Goal: Obtain resource: Obtain resource

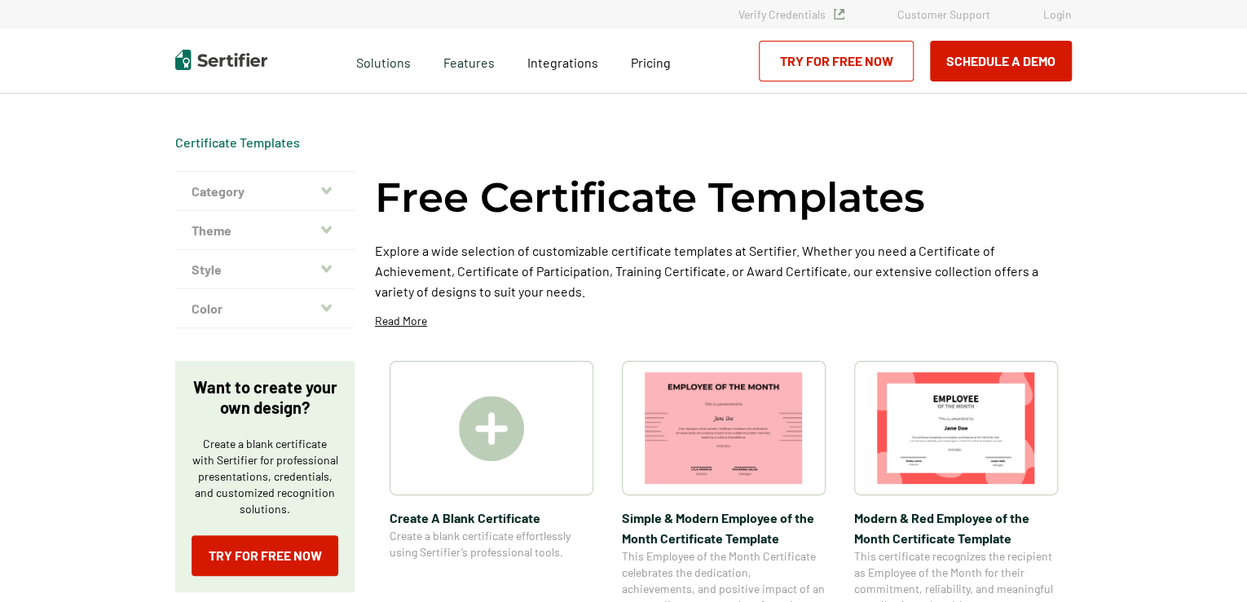
click at [482, 434] on img at bounding box center [491, 428] width 65 height 65
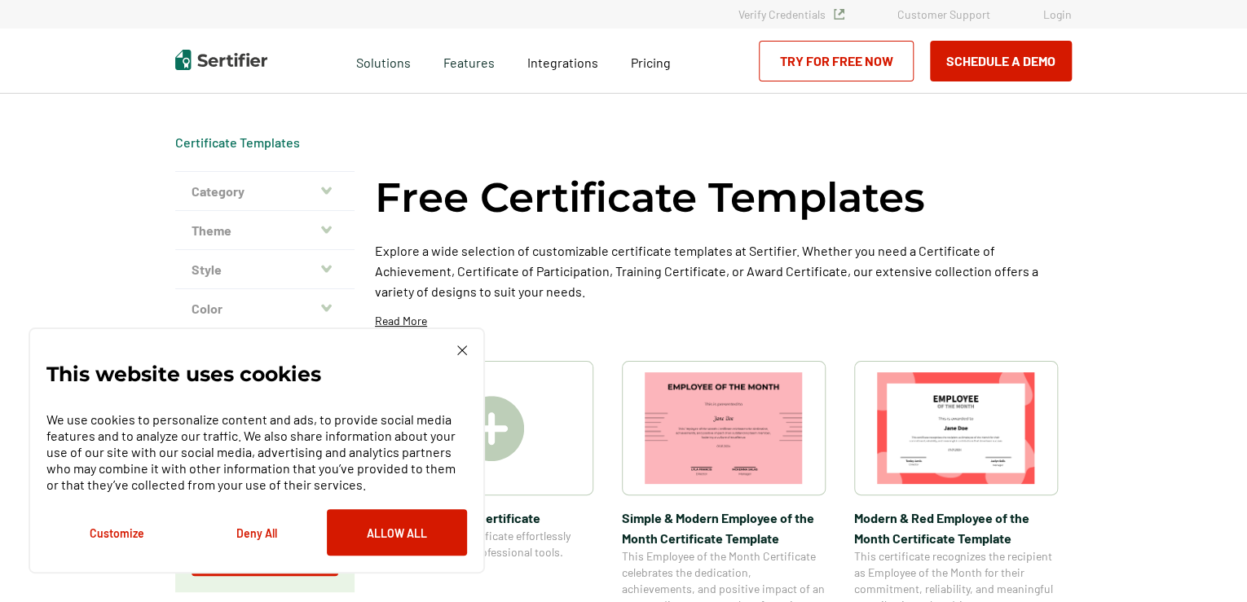
click at [464, 350] on img at bounding box center [462, 351] width 10 height 10
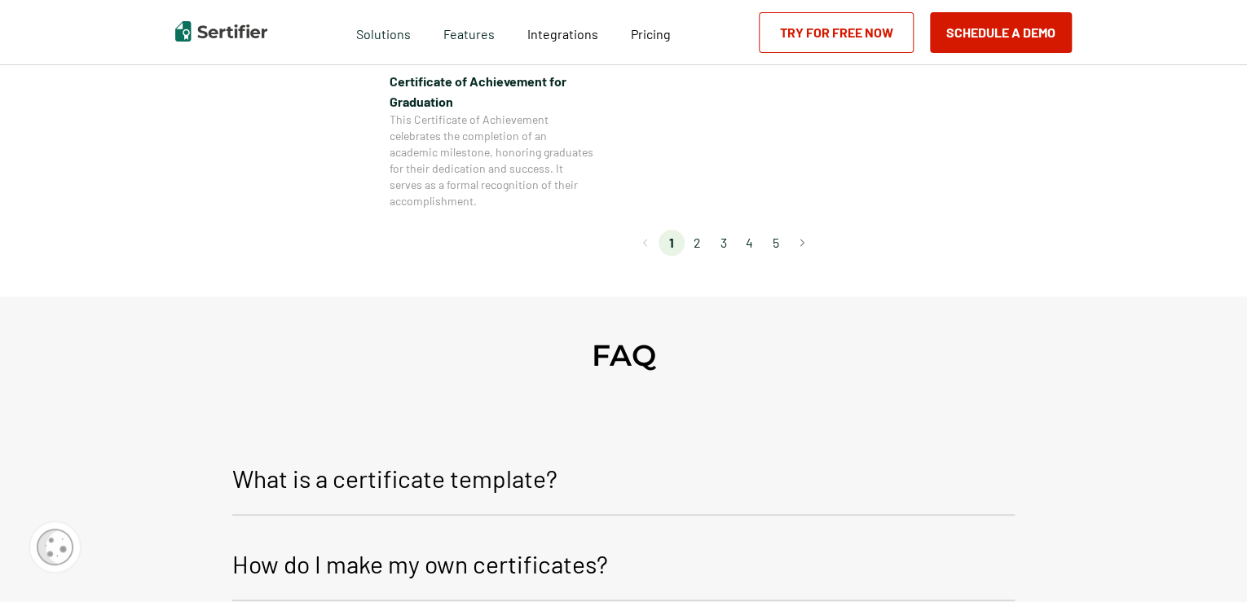
scroll to position [1630, 0]
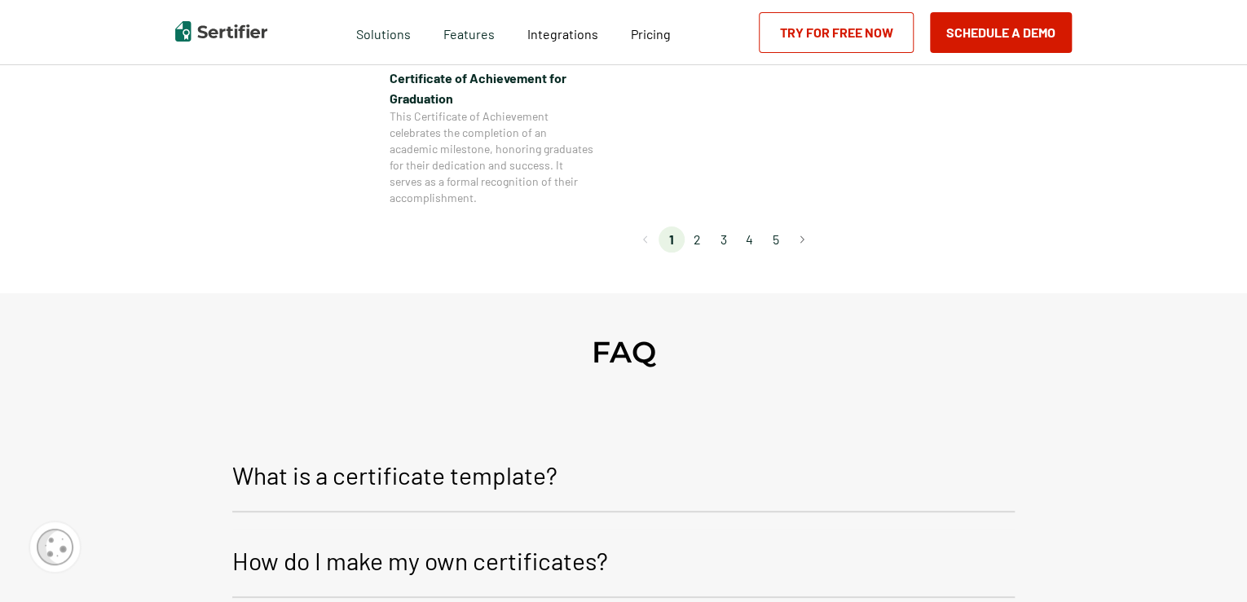
click at [688, 245] on li "2" at bounding box center [698, 240] width 26 height 26
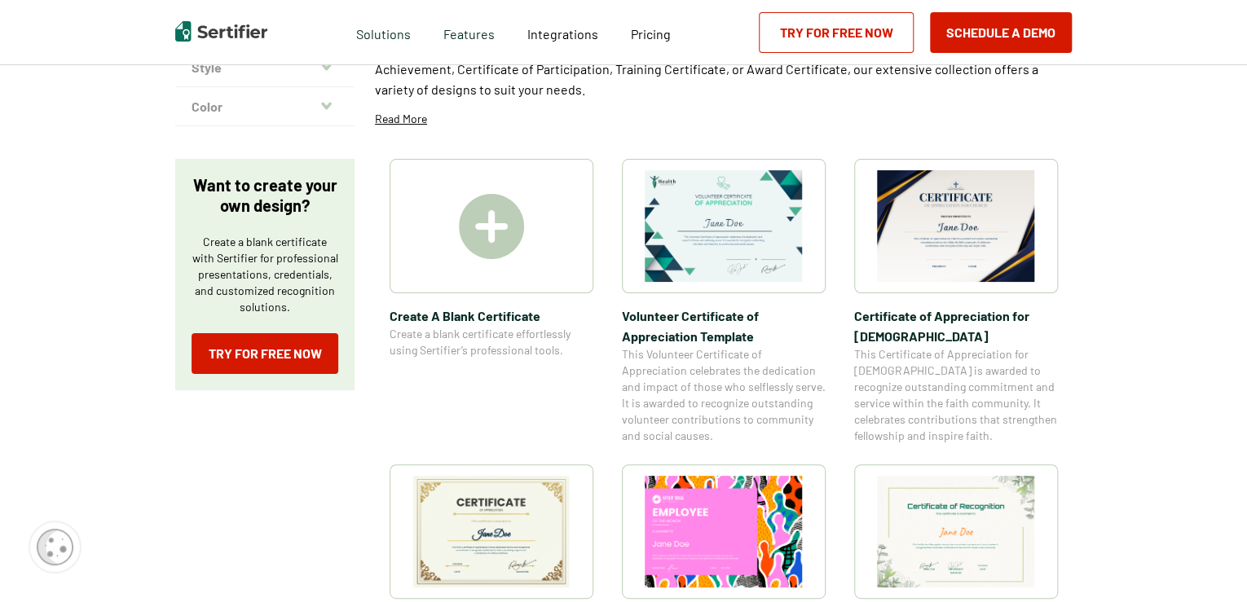
scroll to position [245, 0]
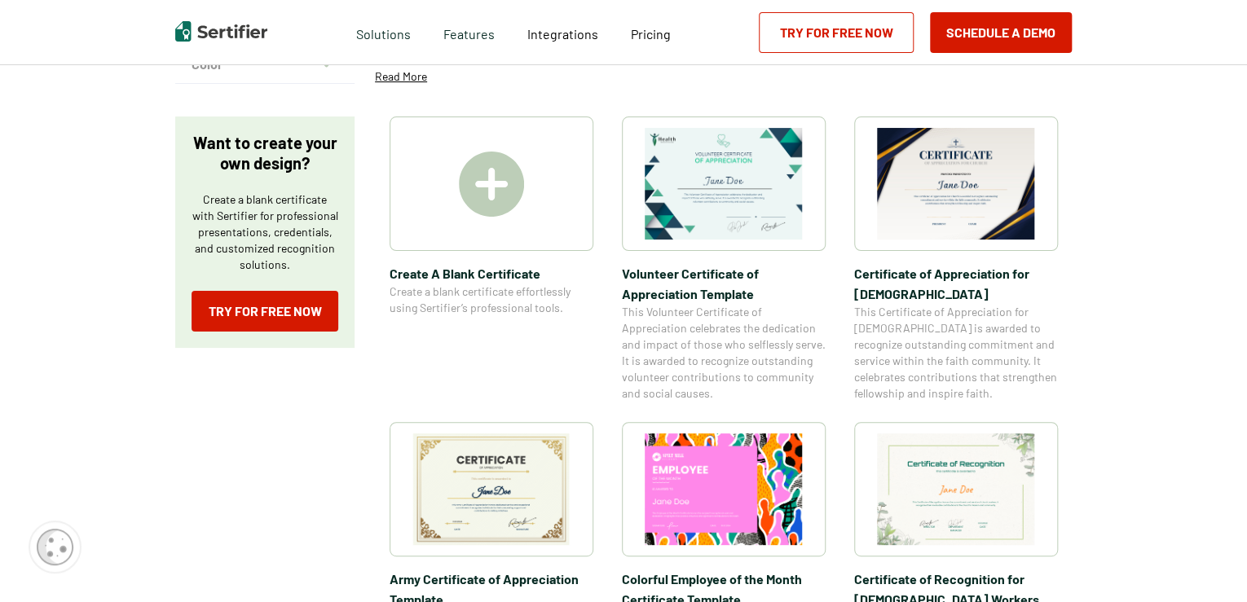
click at [531, 452] on img at bounding box center [491, 490] width 158 height 112
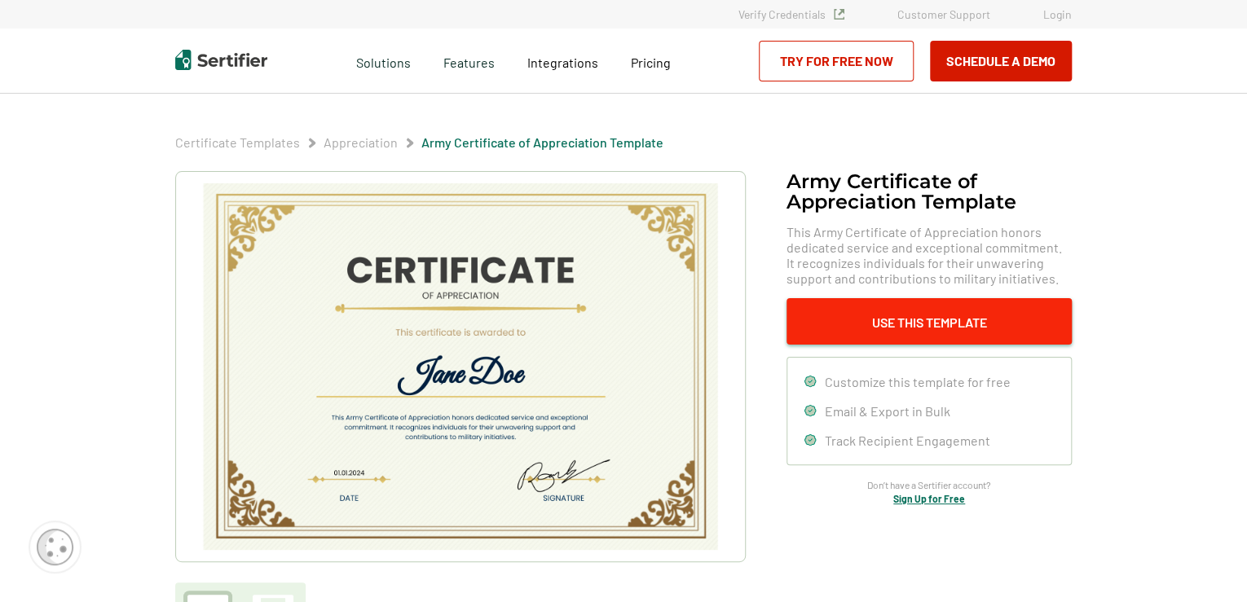
click at [885, 317] on button "Use This Template" at bounding box center [929, 321] width 285 height 46
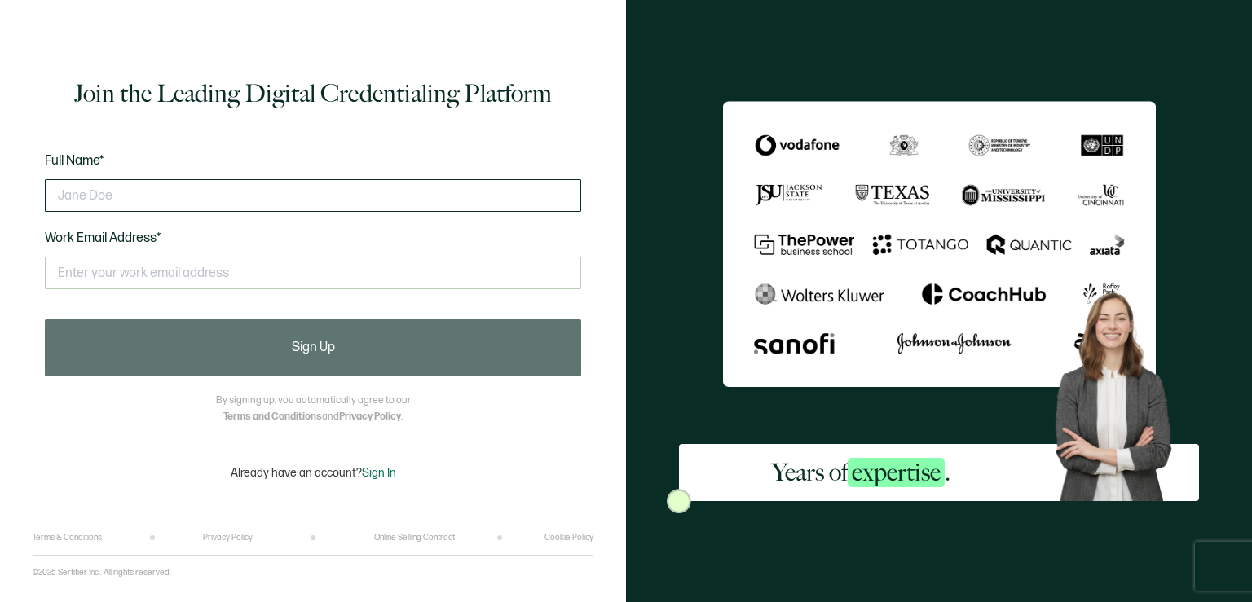
click at [305, 205] on input "text" at bounding box center [313, 195] width 536 height 33
type input "Katie L"
